Goal: Obtain resource: Download file/media

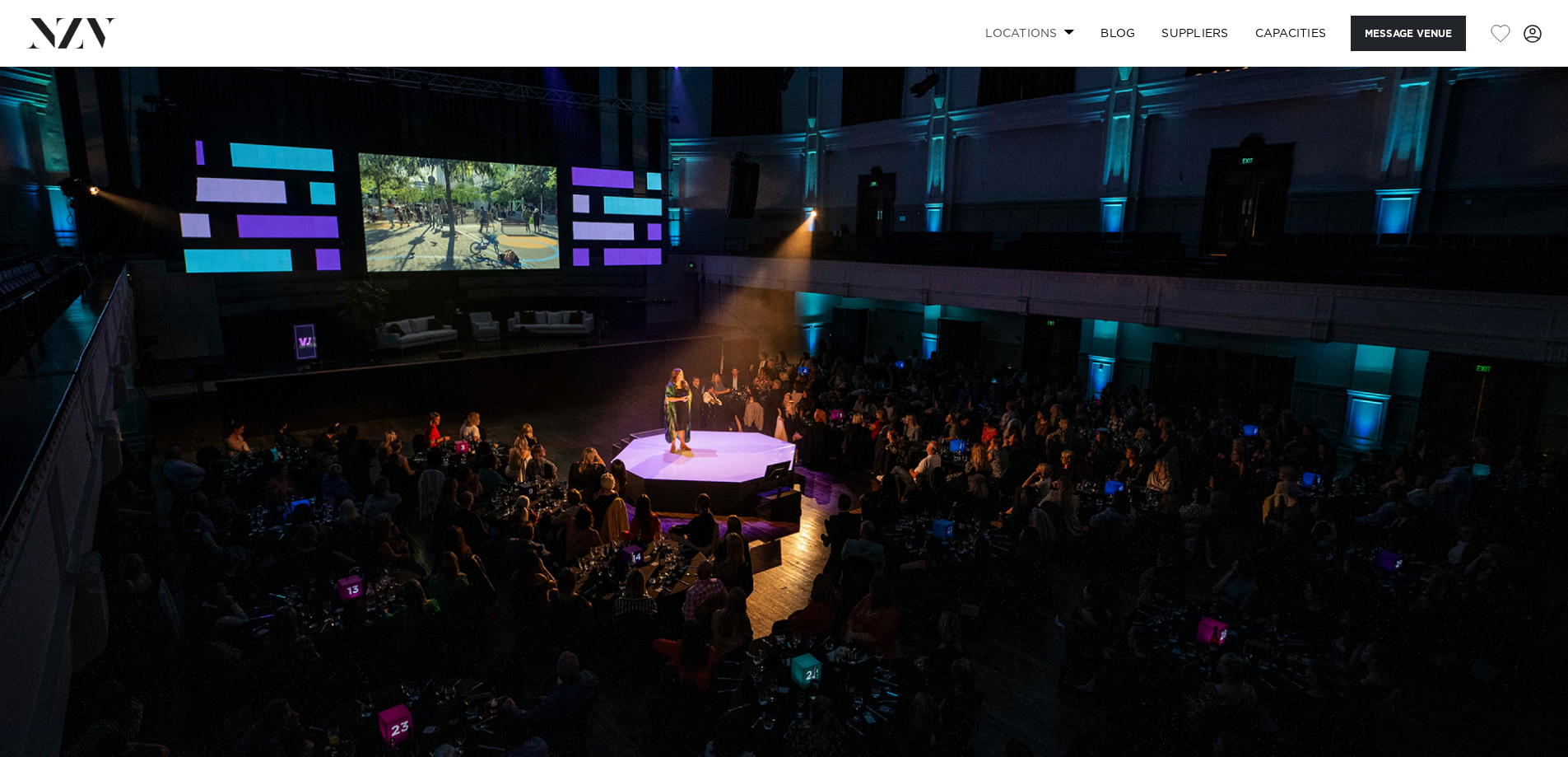
click at [1070, 35] on span at bounding box center [1070, 31] width 10 height 6
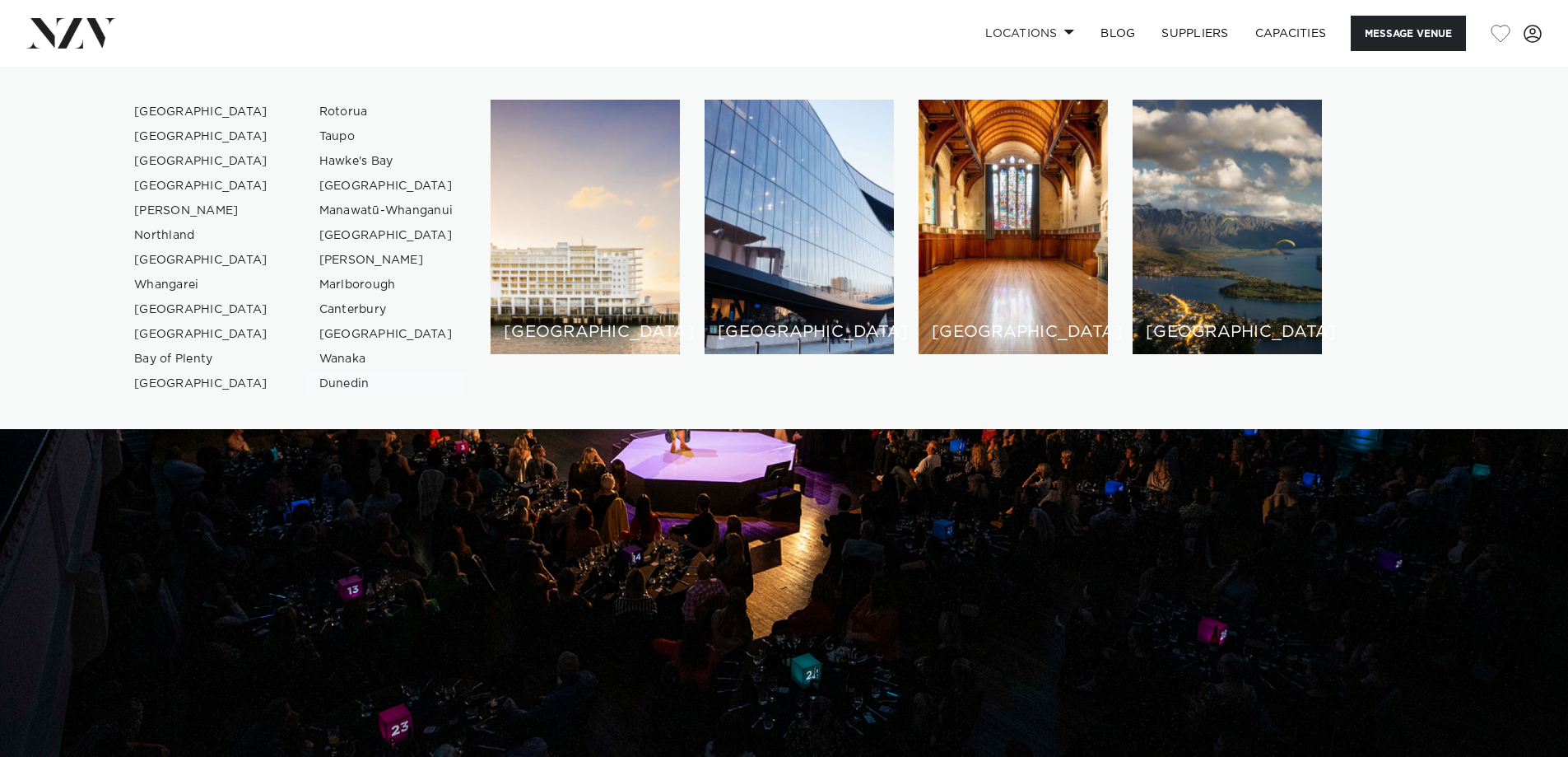
click at [340, 383] on link "Dunedin" at bounding box center [387, 384] width 161 height 25
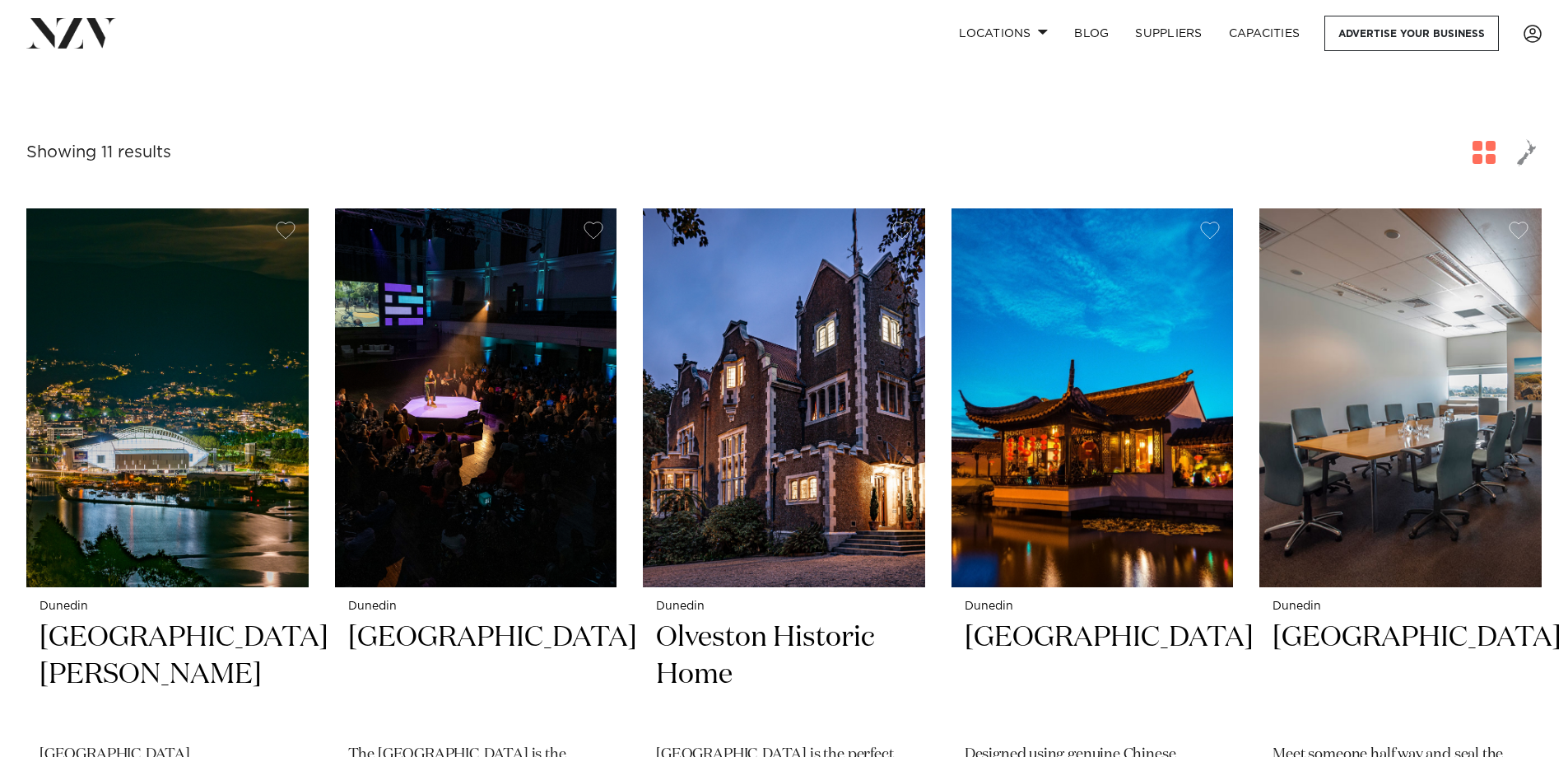
scroll to position [823, 0]
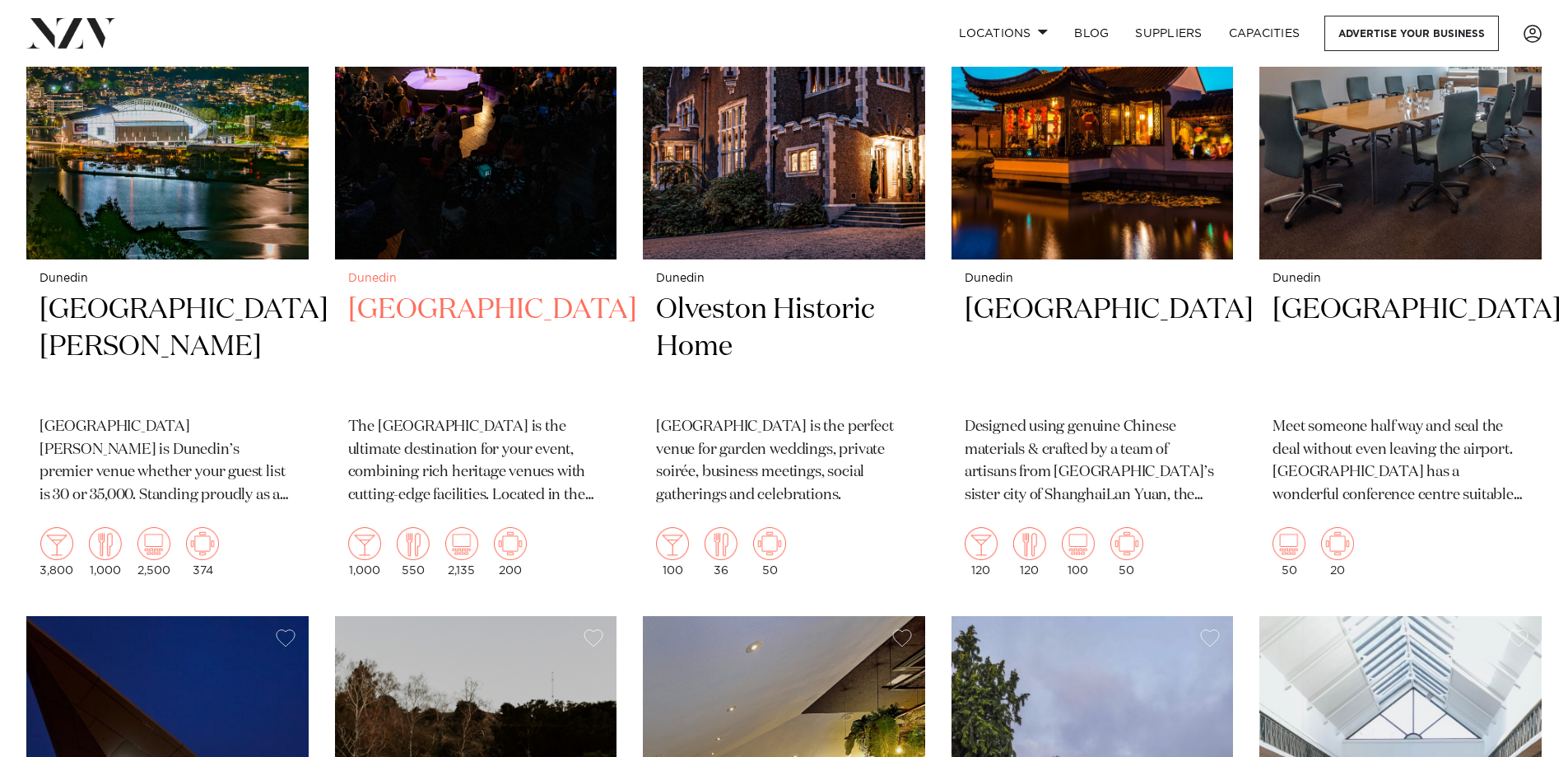
click at [435, 291] on h2 "[GEOGRAPHIC_DATA]" at bounding box center [476, 347] width 256 height 112
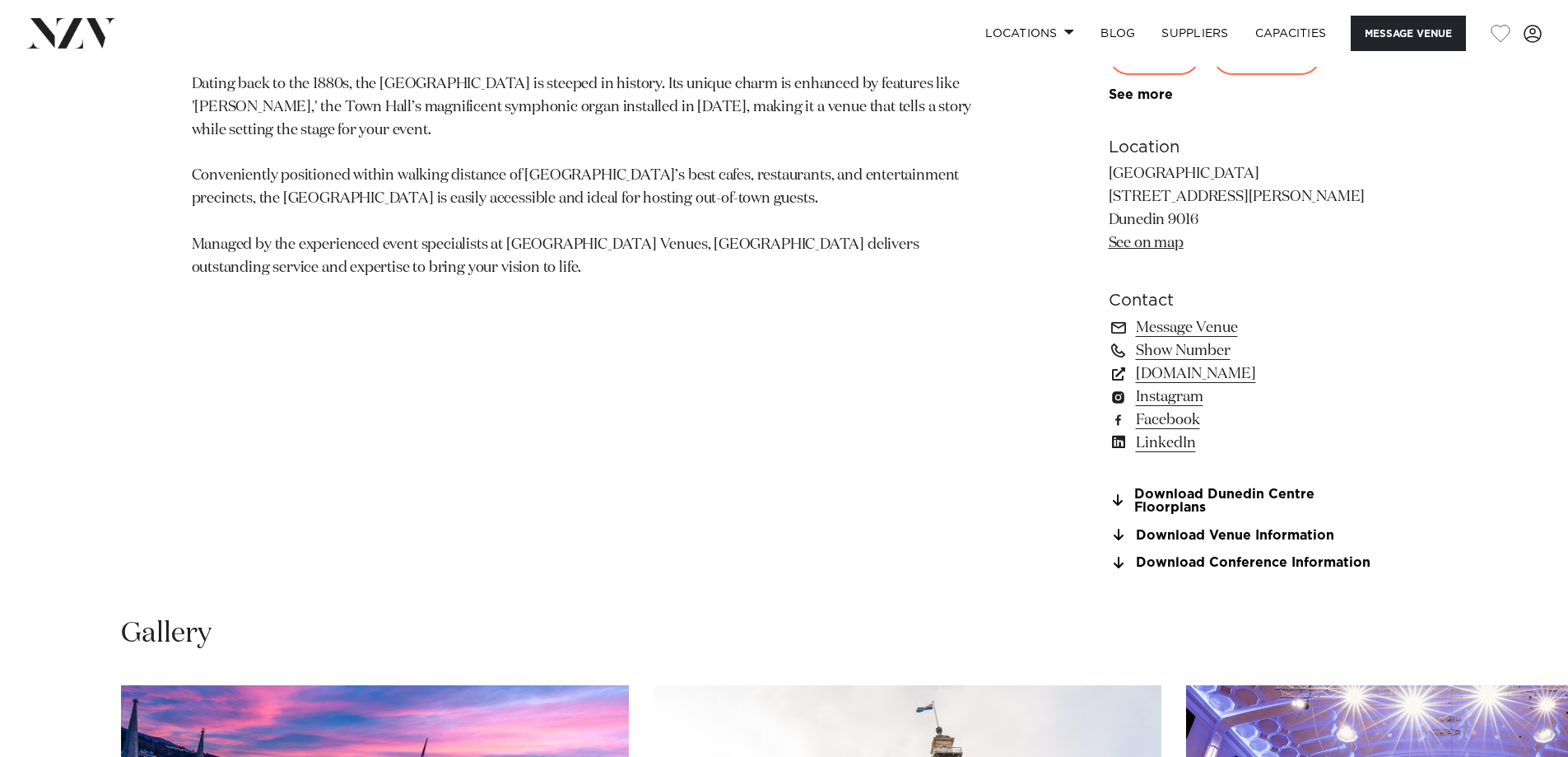
scroll to position [1236, 0]
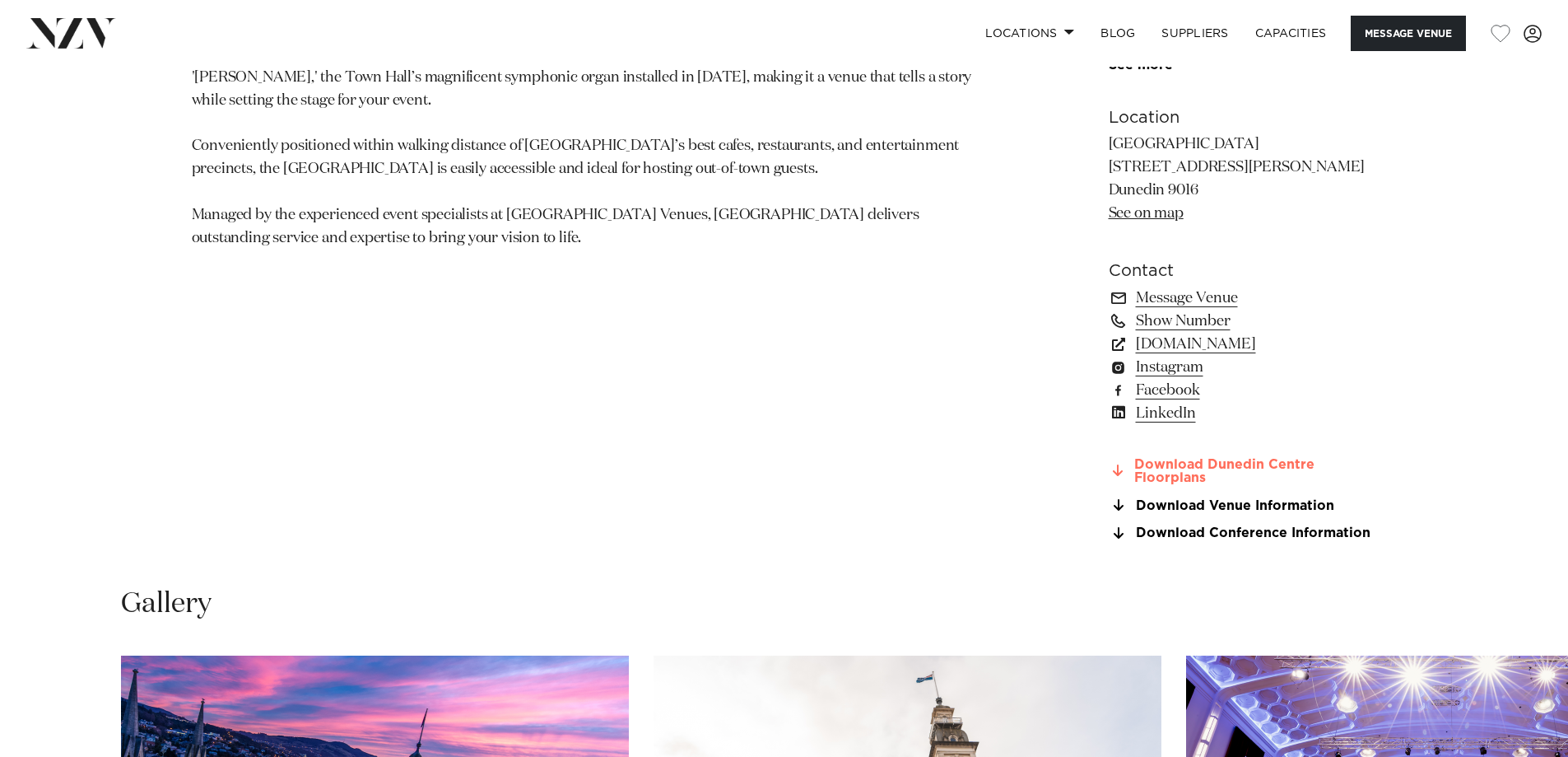
click at [1171, 465] on link "Download Dunedin Centre Floorplans" at bounding box center [1244, 472] width 269 height 28
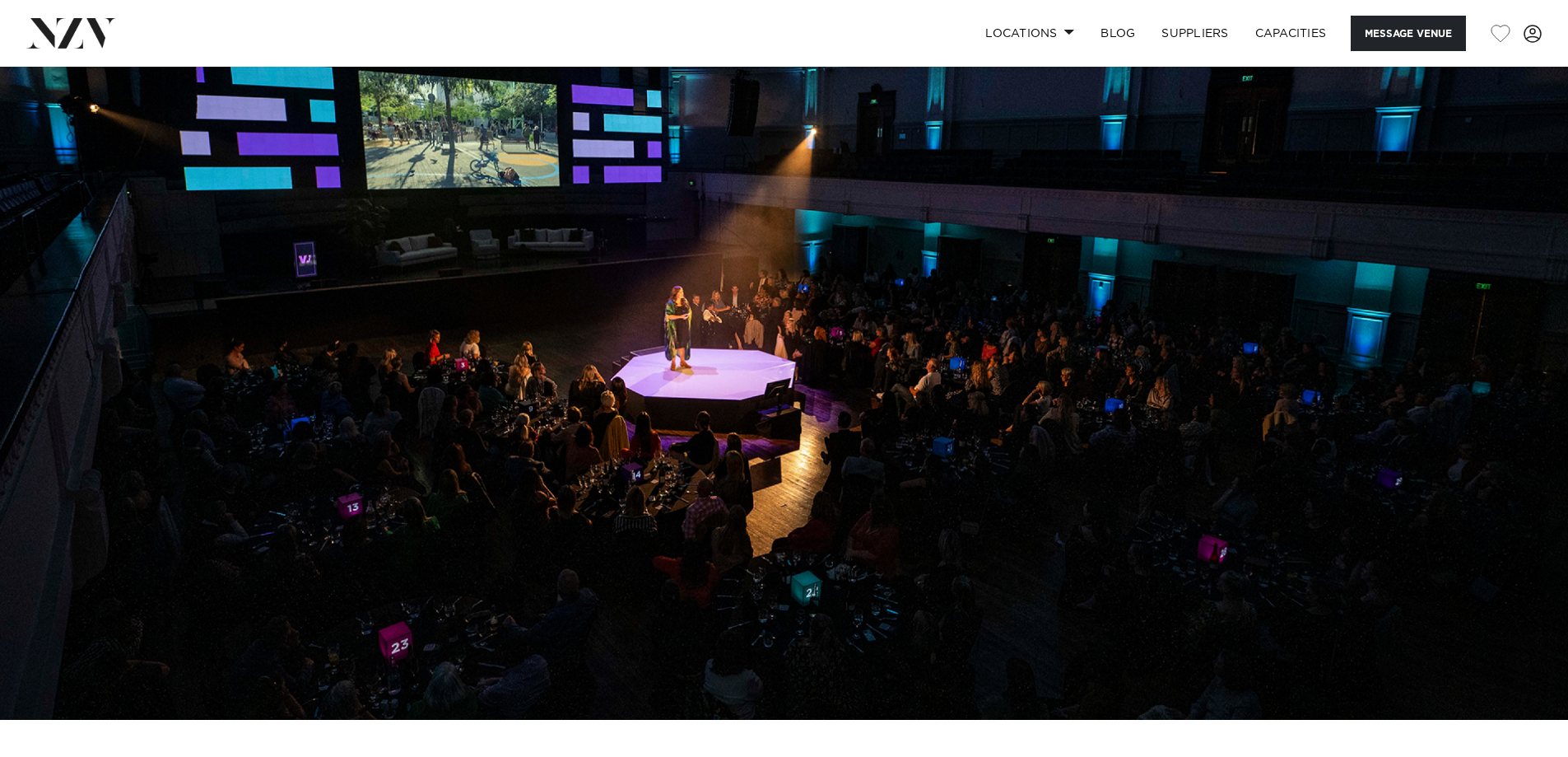
scroll to position [0, 0]
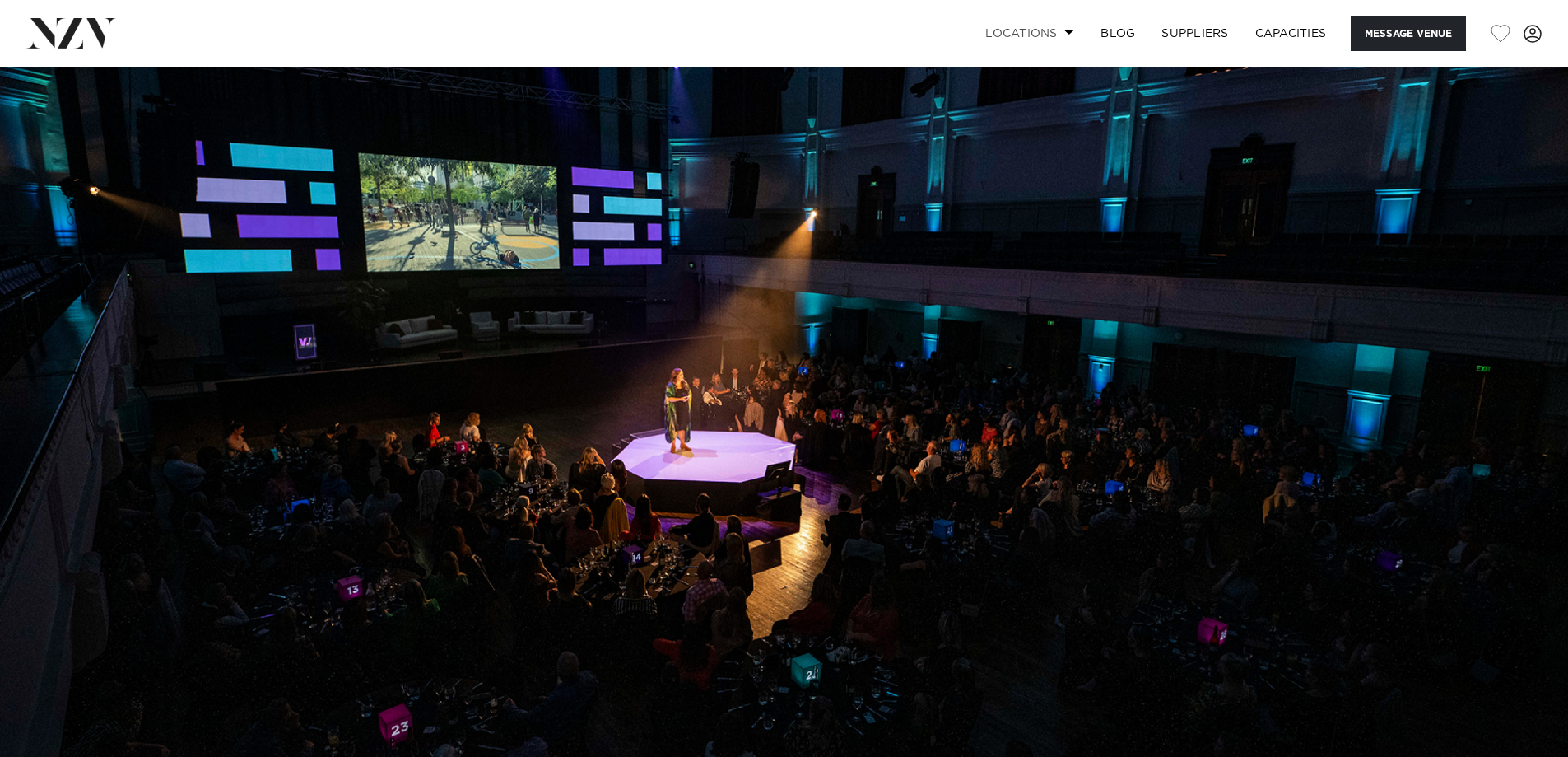
click at [1044, 38] on link "Locations" at bounding box center [1030, 33] width 115 height 35
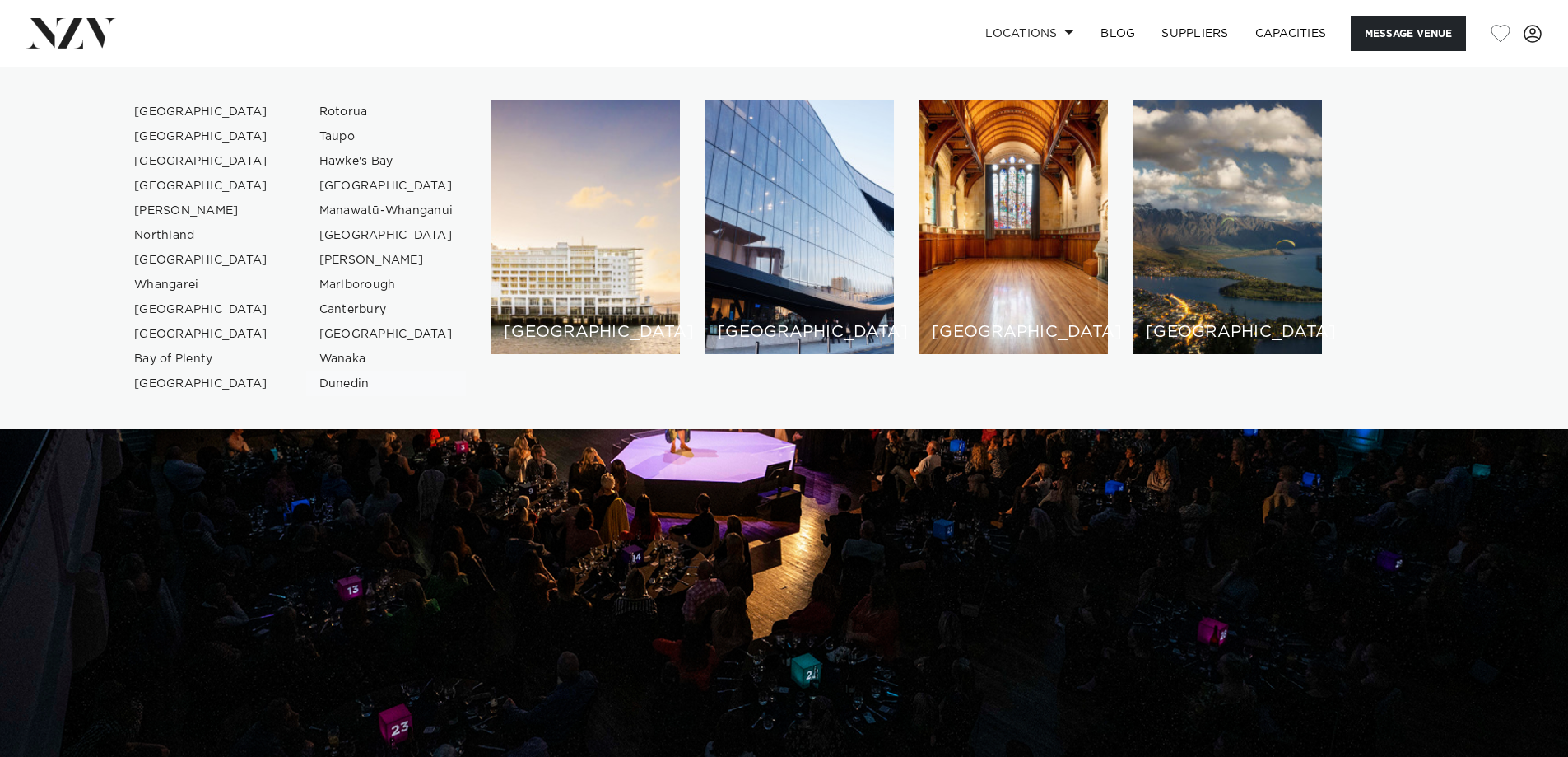
click at [334, 387] on link "Dunedin" at bounding box center [387, 384] width 161 height 25
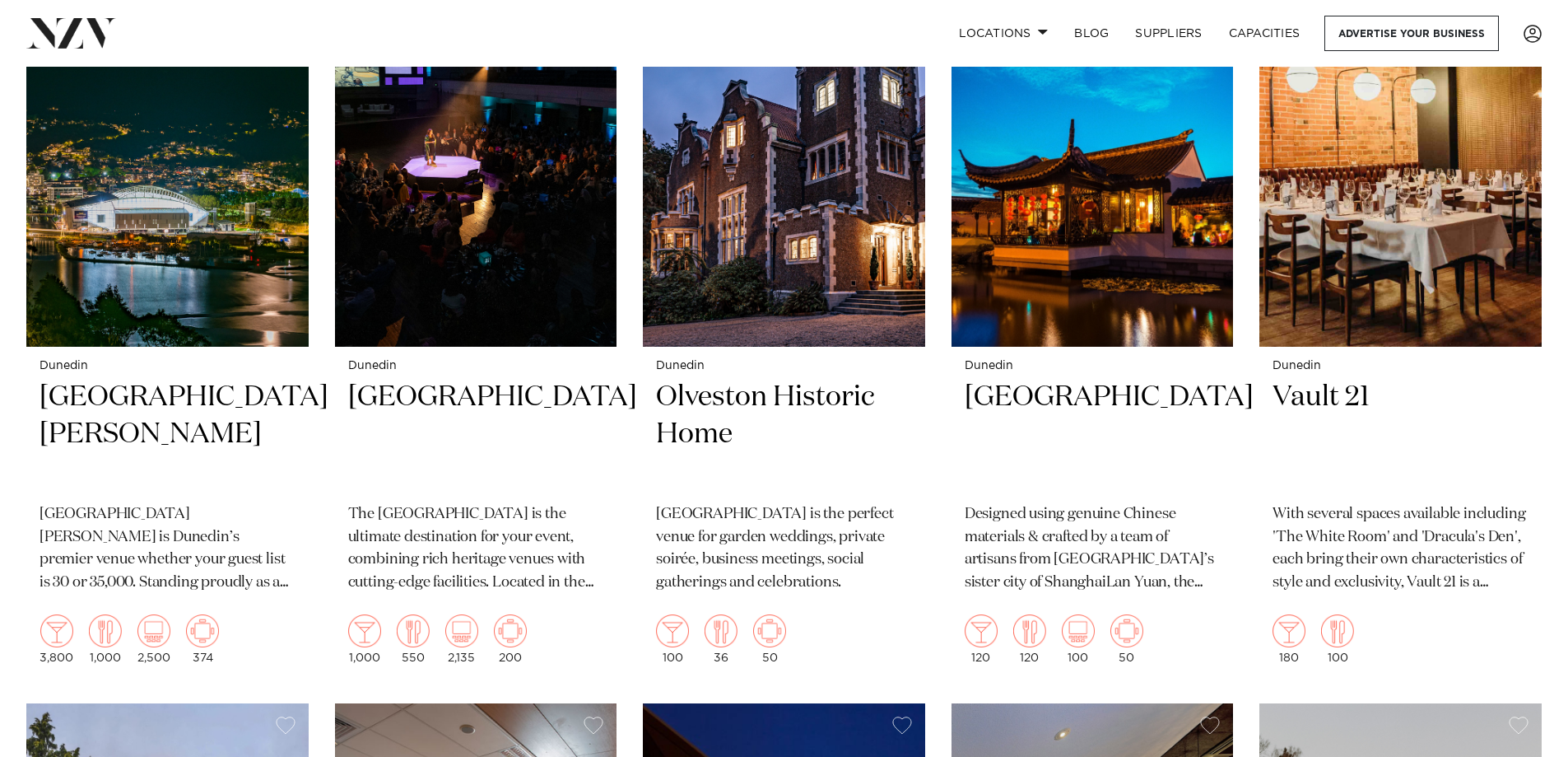
scroll to position [741, 0]
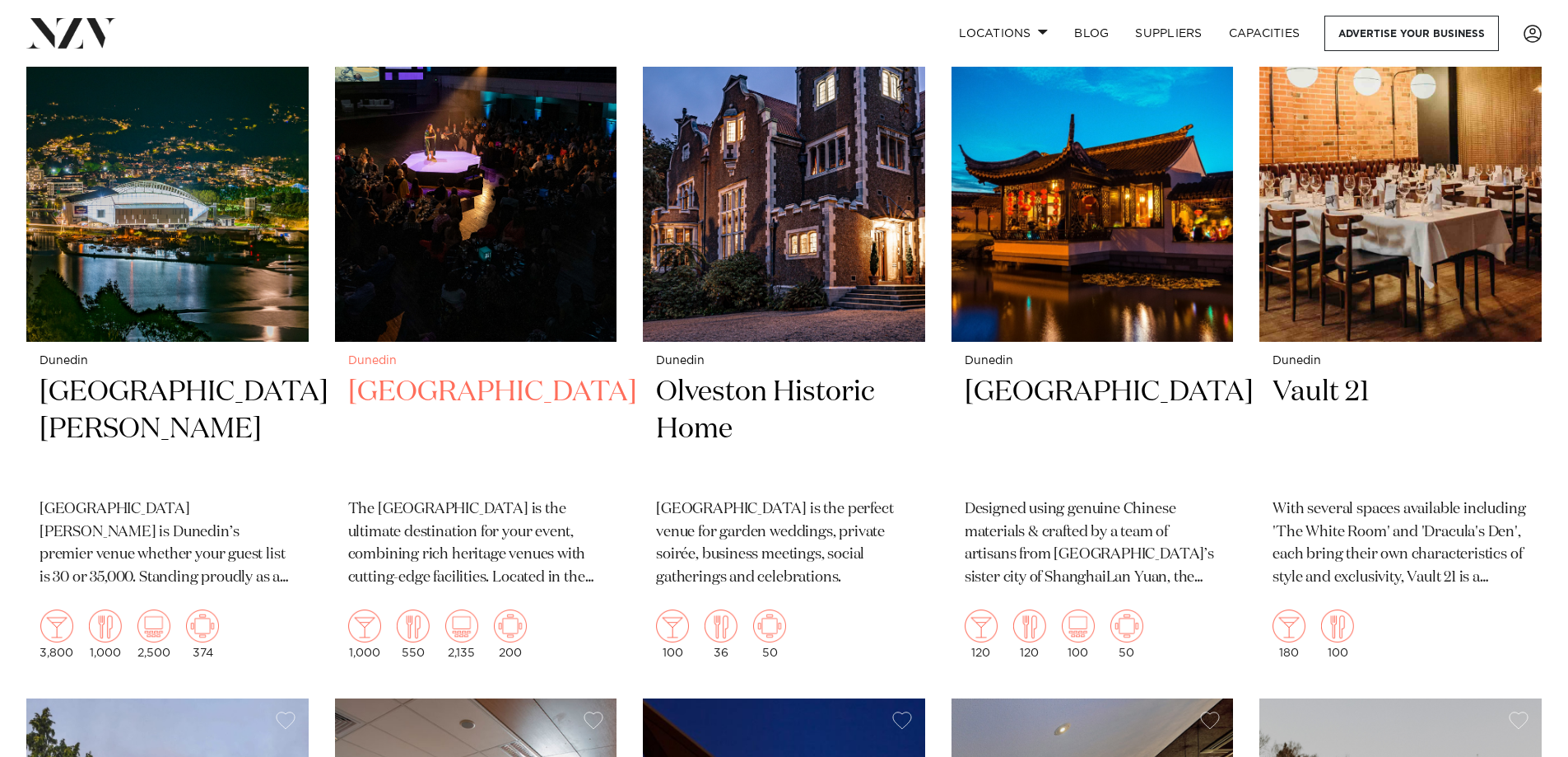
click at [438, 374] on h2 "Dunedin Centre" at bounding box center [476, 430] width 256 height 112
